Goal: Information Seeking & Learning: Learn about a topic

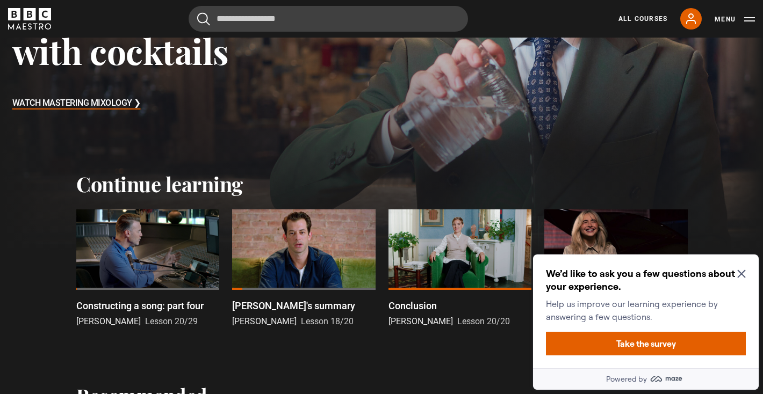
click at [739, 276] on icon "Close Maze Prompt" at bounding box center [741, 274] width 9 height 9
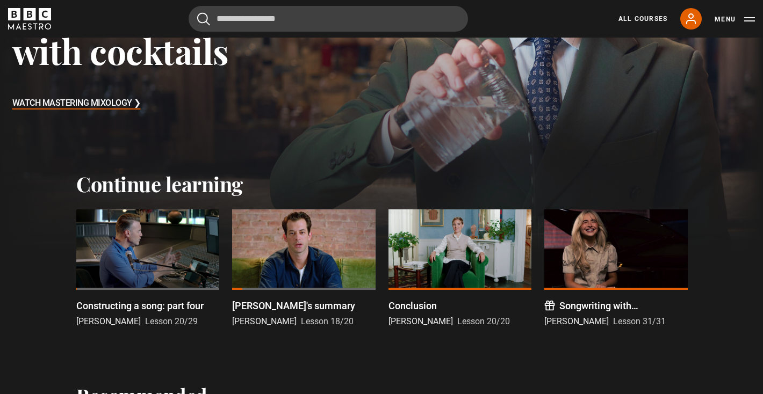
click at [146, 273] on div at bounding box center [147, 250] width 143 height 81
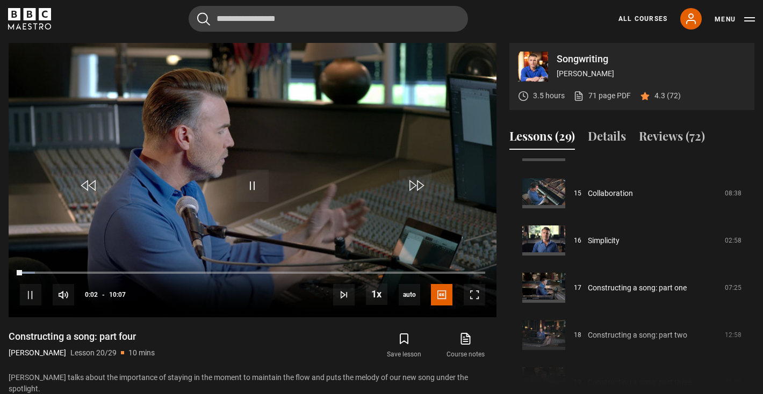
scroll to position [695, 0]
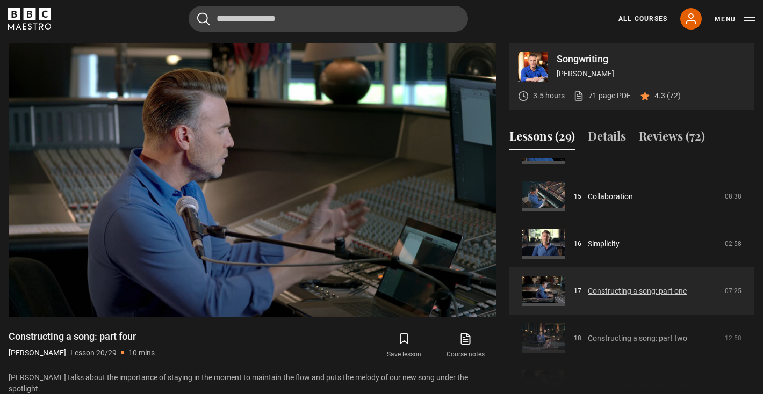
click at [612, 288] on link "Constructing a song: part one" at bounding box center [637, 291] width 99 height 11
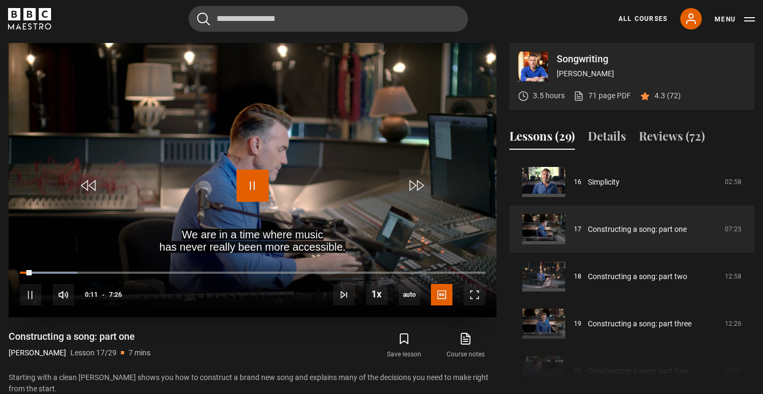
click at [240, 192] on span "Video Player" at bounding box center [252, 186] width 32 height 32
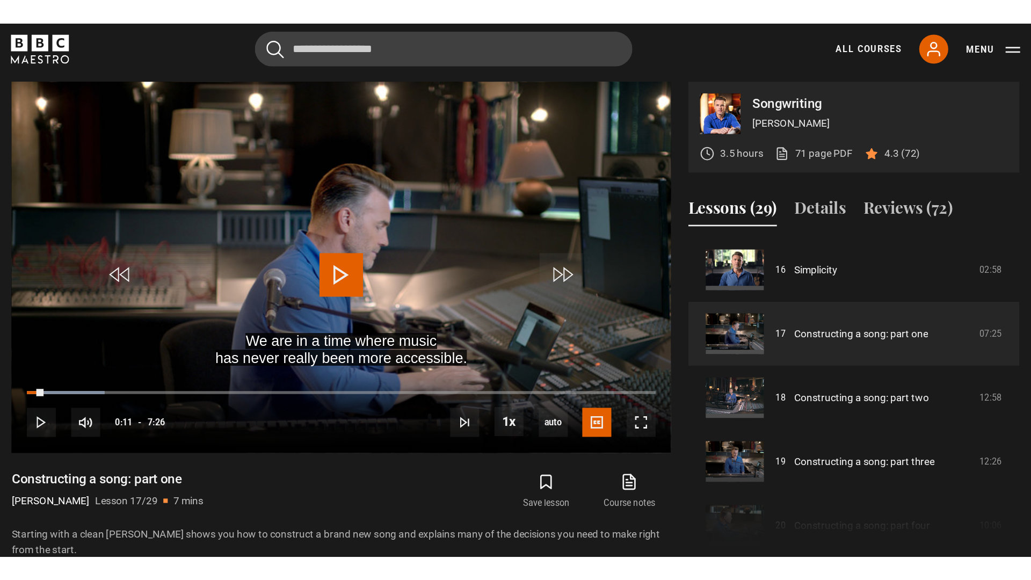
scroll to position [756, 0]
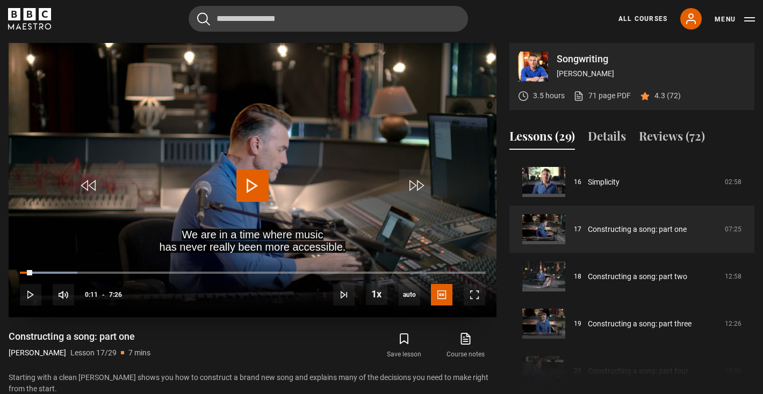
drag, startPoint x: 30, startPoint y: 274, endPoint x: 21, endPoint y: 274, distance: 8.6
click at [9, 274] on div "10s Skip Back 10 seconds Play 10s Skip Forward 10 seconds Loaded : 12.33% 0:09 …" at bounding box center [253, 288] width 488 height 60
click at [21, 274] on div "10s Skip Back 10 seconds Play 10s Skip Forward 10 seconds Loaded : 12.33% 0:09 …" at bounding box center [253, 288] width 488 height 60
click at [476, 294] on span "Video Player" at bounding box center [474, 294] width 21 height 21
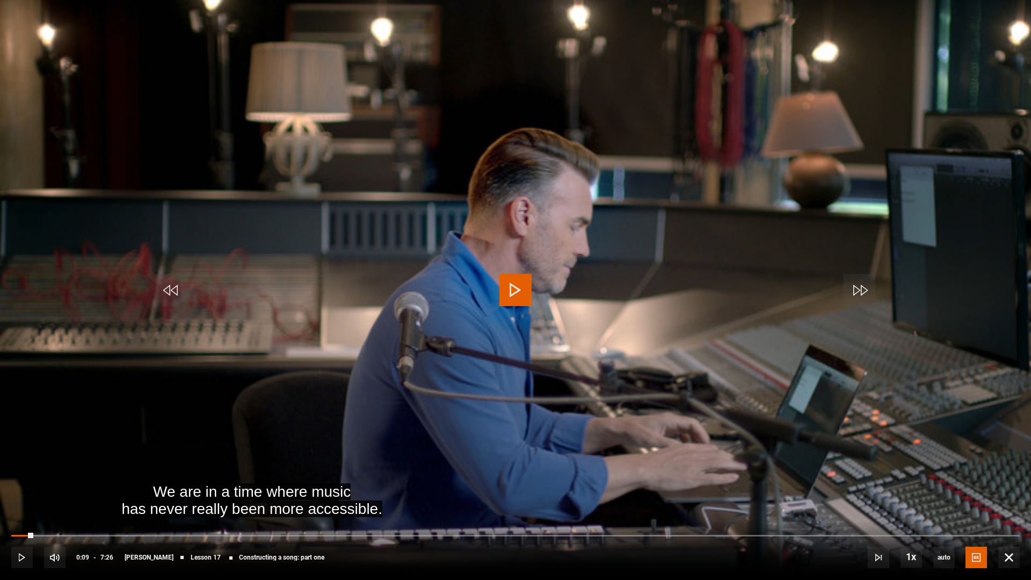
click at [522, 285] on span "Video Player" at bounding box center [516, 290] width 32 height 32
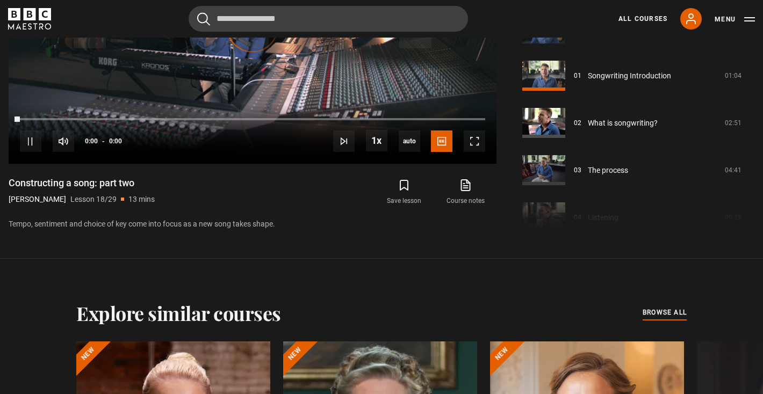
scroll to position [804, 0]
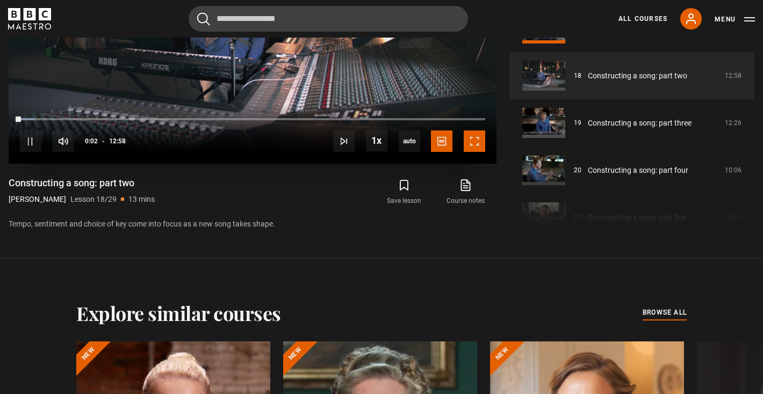
click at [480, 148] on span "Video Player" at bounding box center [474, 141] width 21 height 21
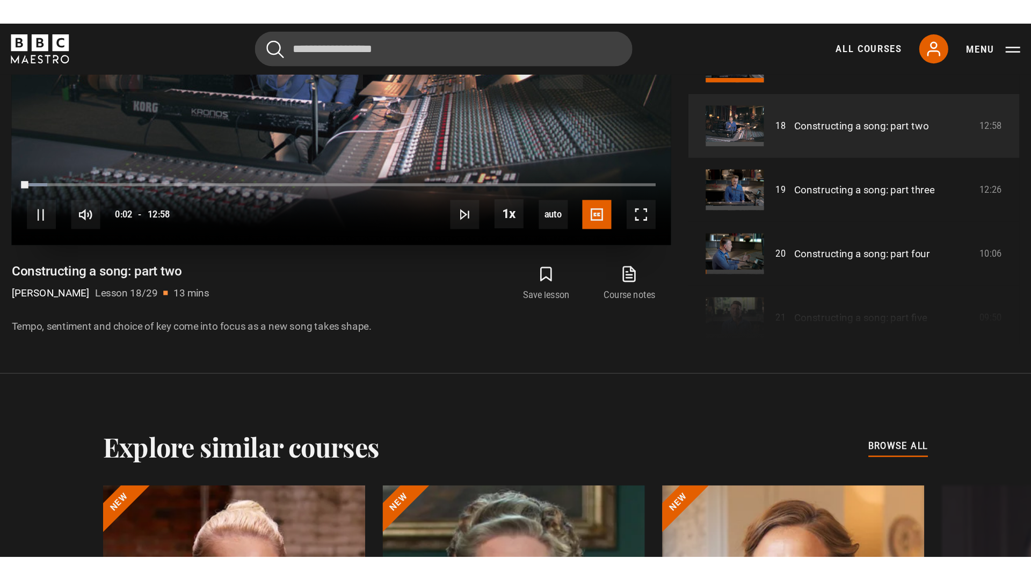
scroll to position [475, 0]
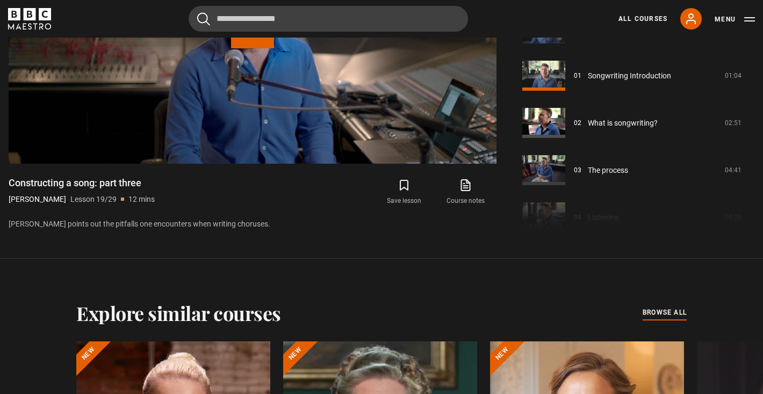
scroll to position [851, 0]
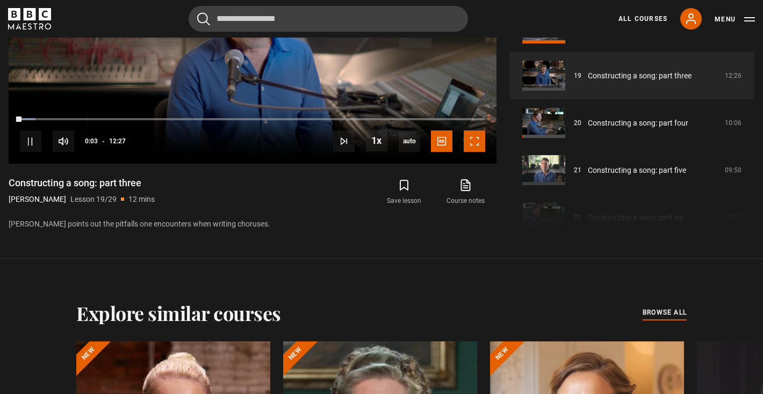
click at [477, 150] on span "Video Player" at bounding box center [474, 141] width 21 height 21
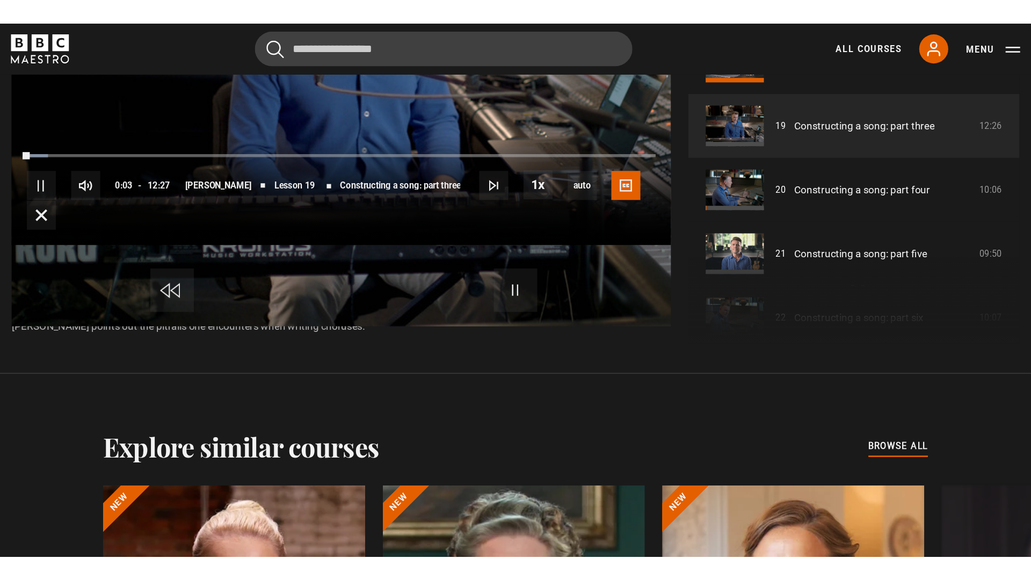
scroll to position [475, 0]
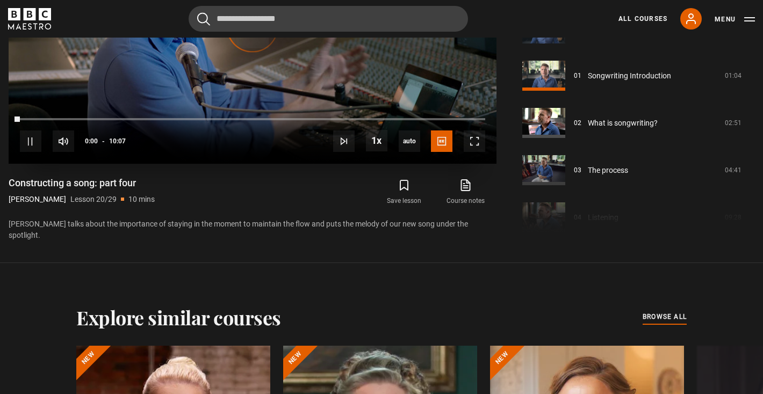
scroll to position [898, 0]
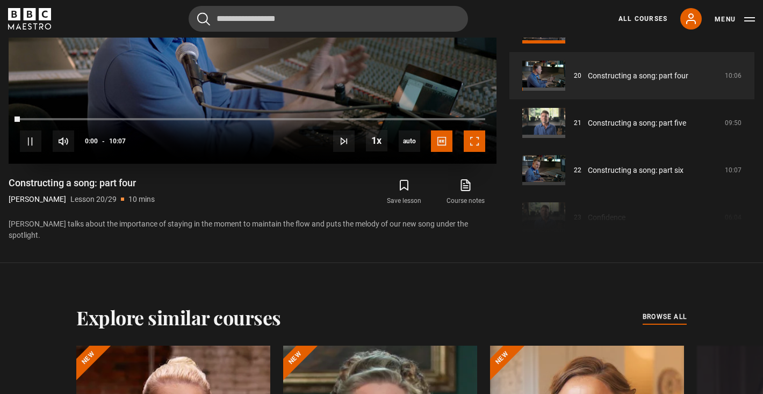
click at [480, 139] on span "Video Player" at bounding box center [474, 141] width 21 height 21
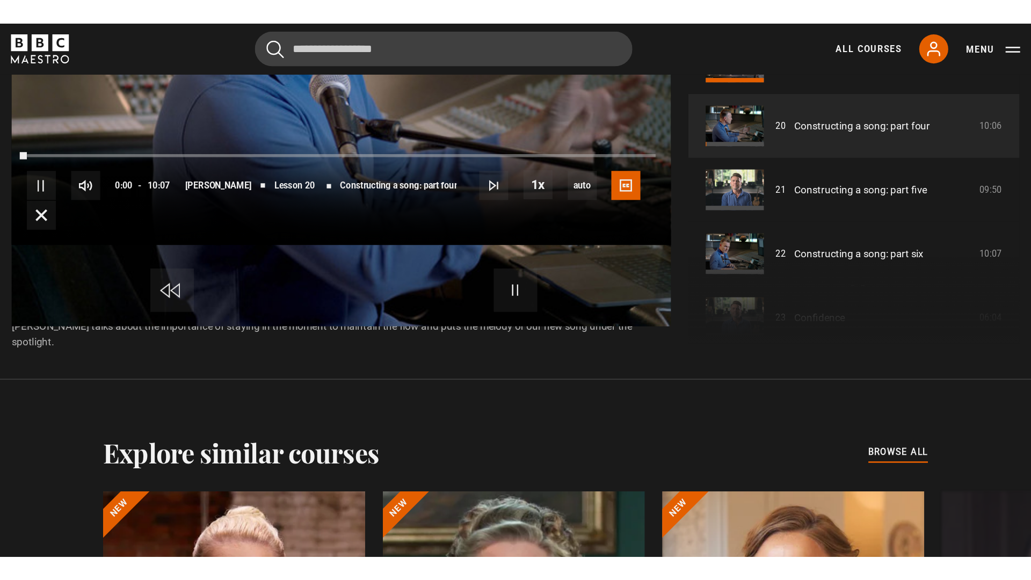
scroll to position [475, 0]
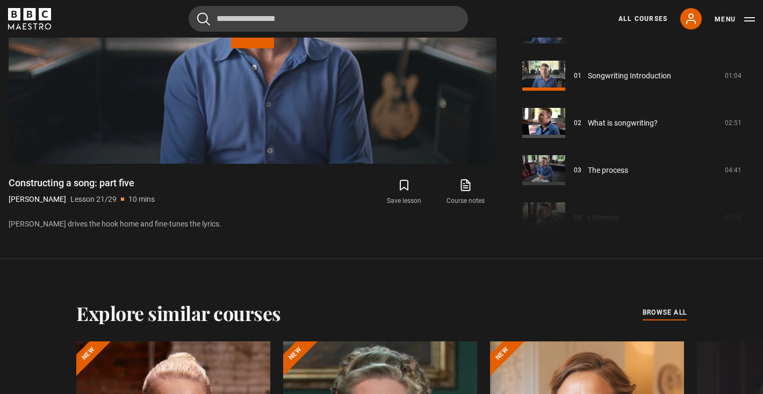
scroll to position [946, 0]
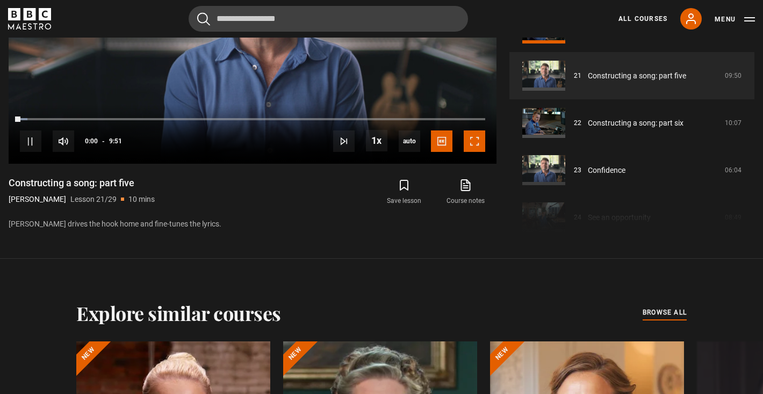
click at [480, 139] on span "Video Player" at bounding box center [474, 141] width 21 height 21
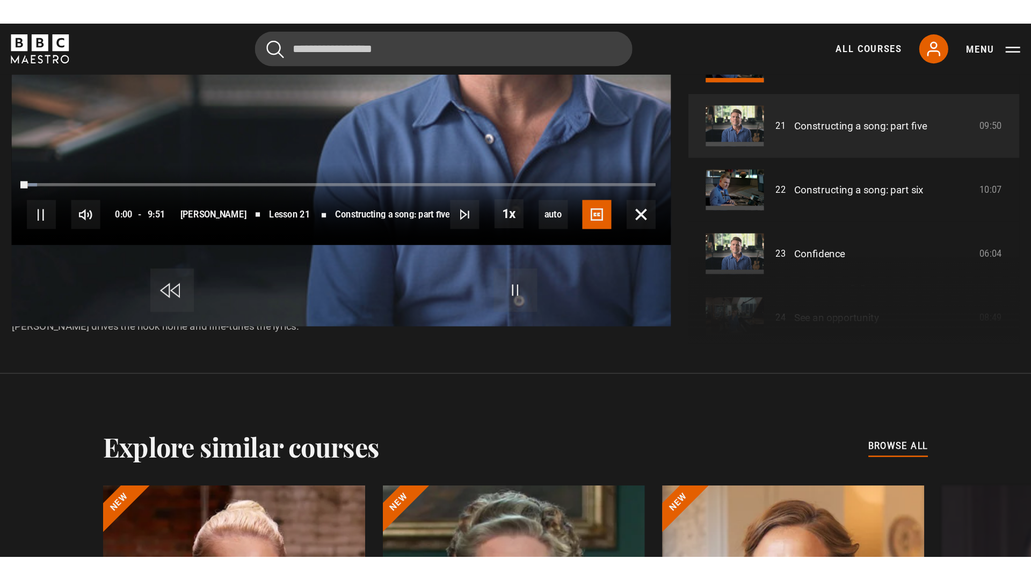
scroll to position [475, 0]
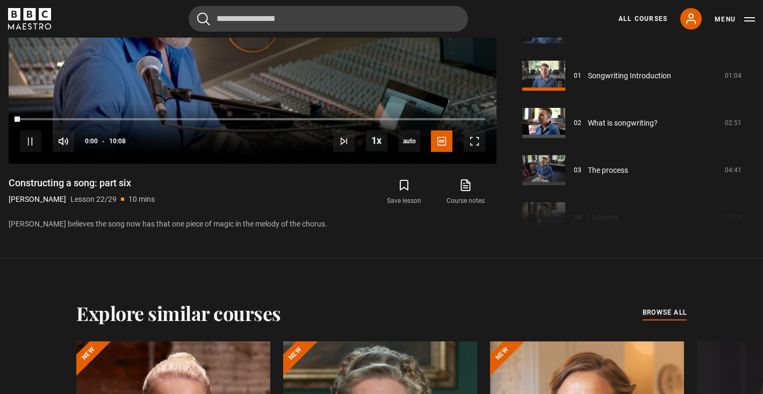
scroll to position [993, 0]
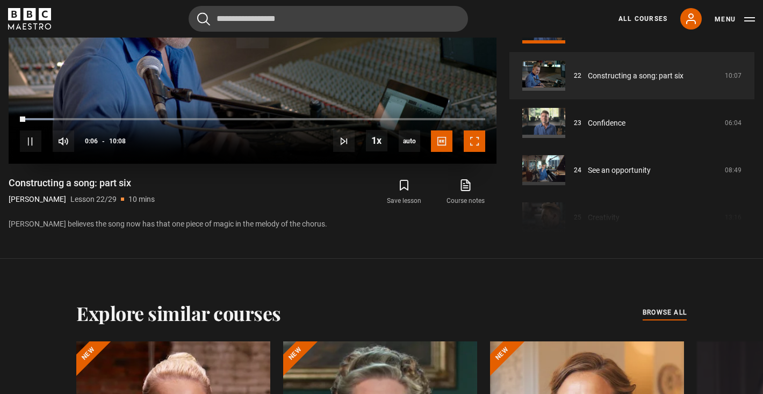
click at [474, 142] on span "Video Player" at bounding box center [474, 141] width 21 height 21
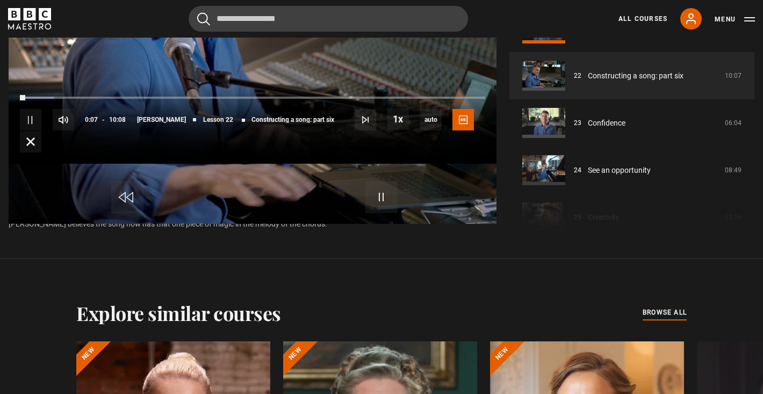
scroll to position [475, 0]
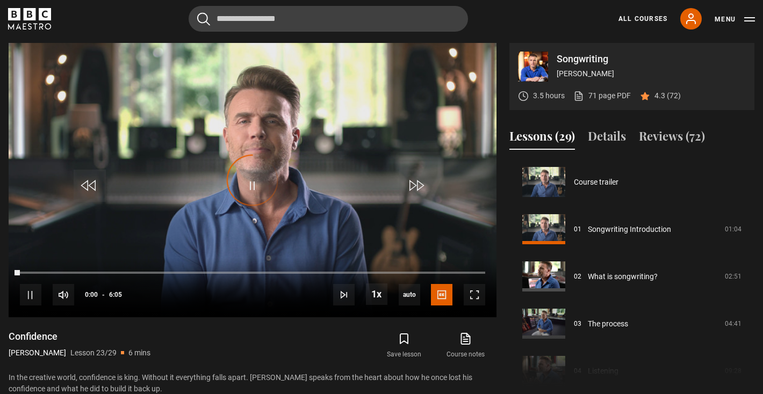
scroll to position [1040, 0]
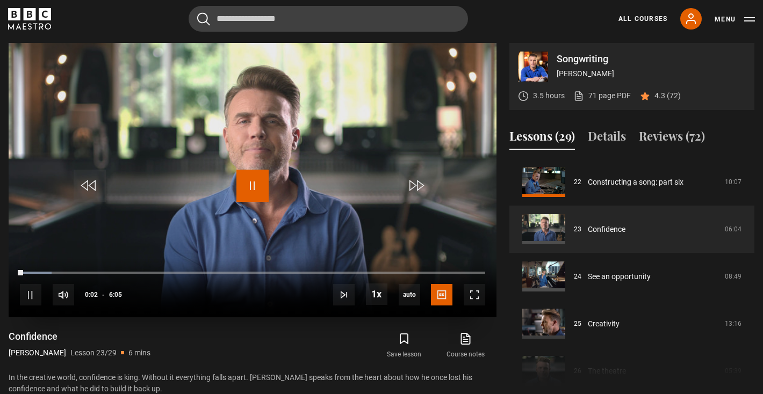
click at [251, 175] on span "Video Player" at bounding box center [252, 186] width 32 height 32
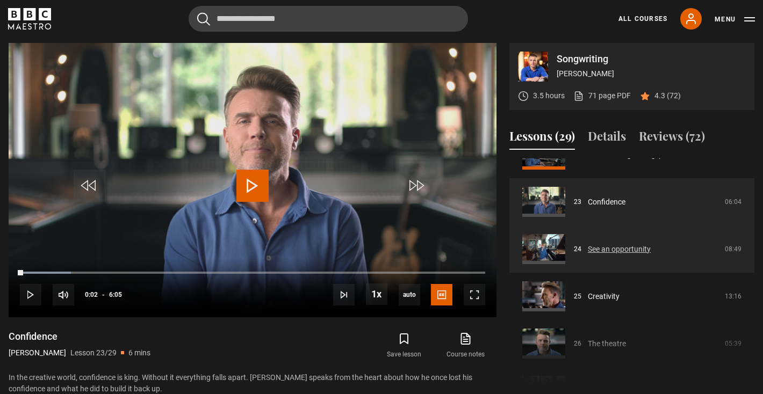
scroll to position [1067, 0]
